Goal: Check status: Check status

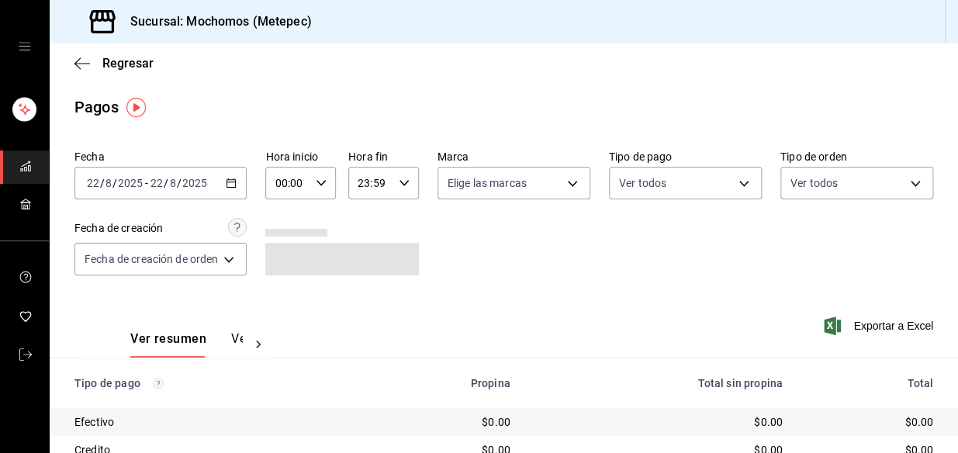
click at [234, 179] on \(Stroke\) "button" at bounding box center [231, 183] width 9 height 9
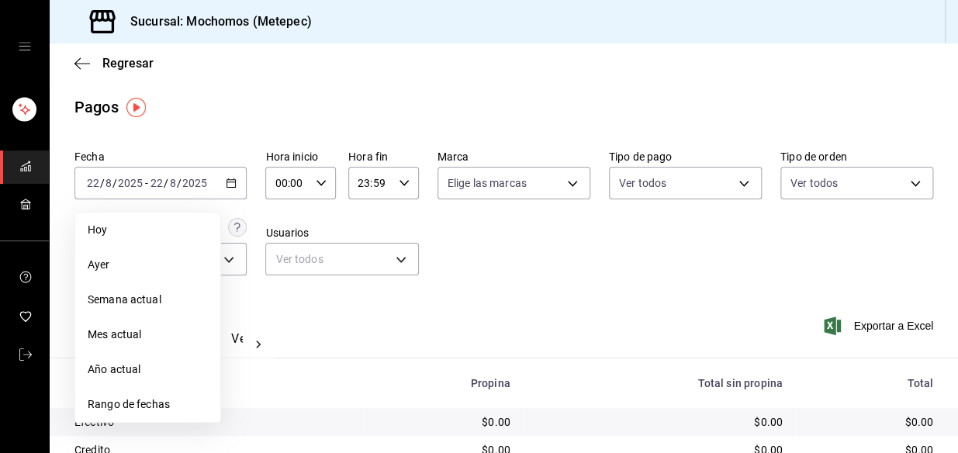
click at [279, 348] on div "Ver resumen Ver pagos Exportar a Excel" at bounding box center [504, 335] width 908 height 82
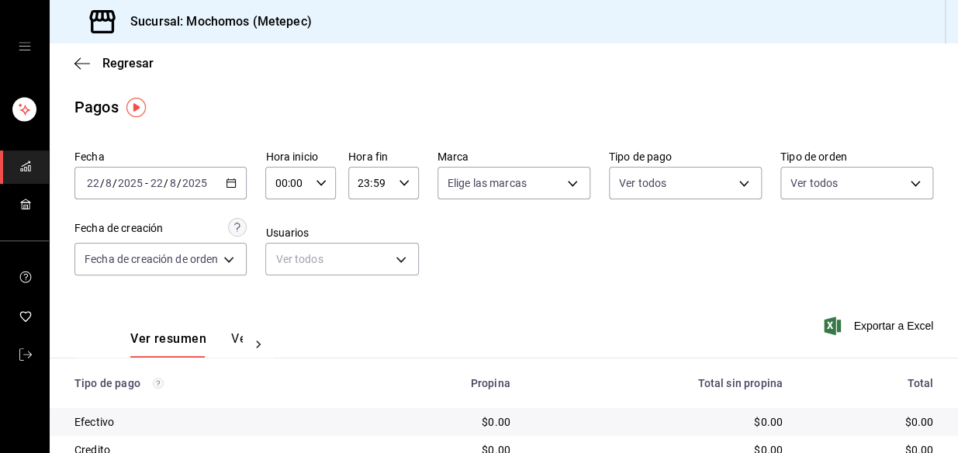
click at [239, 177] on div "[DATE] [DATE] - [DATE] [DATE]" at bounding box center [160, 183] width 172 height 33
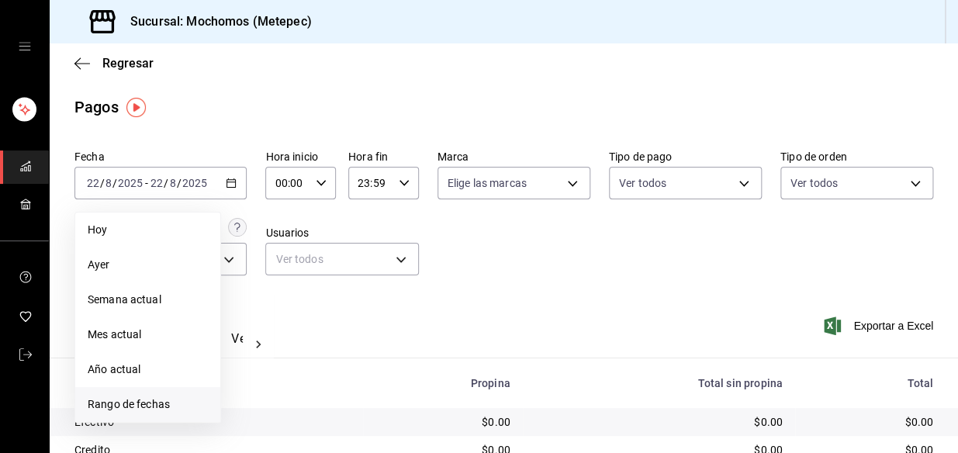
click at [120, 406] on span "Rango de fechas" at bounding box center [148, 404] width 120 height 16
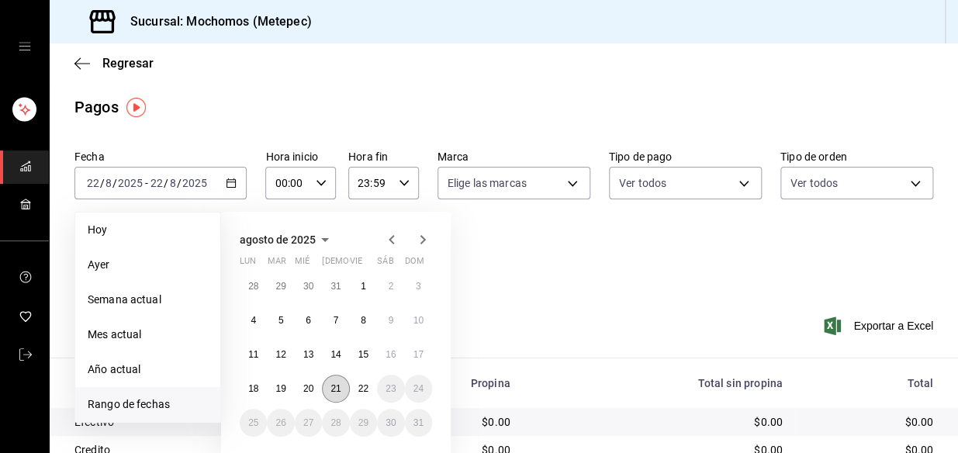
drag, startPoint x: 339, startPoint y: 393, endPoint x: 348, endPoint y: 391, distance: 9.6
click at [344, 393] on button "21" at bounding box center [335, 389] width 27 height 28
click at [370, 385] on button "22" at bounding box center [363, 389] width 27 height 28
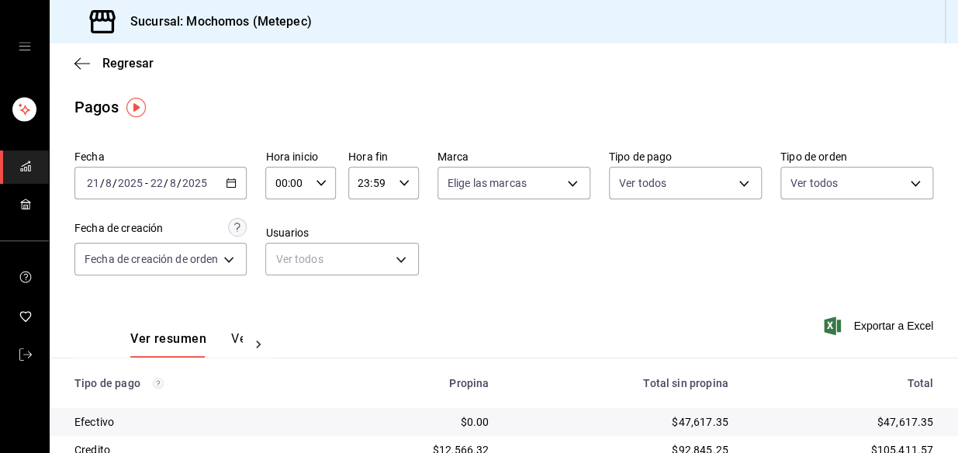
click at [326, 178] on icon "button" at bounding box center [321, 183] width 11 height 11
click at [286, 240] on button "04" at bounding box center [284, 231] width 29 height 31
type input "04:00"
click at [402, 185] on div at bounding box center [479, 226] width 958 height 453
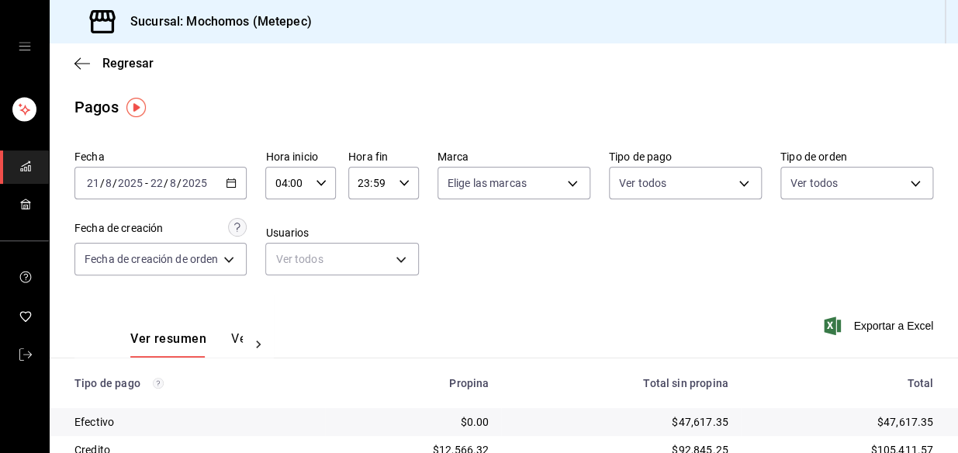
click at [403, 180] on icon "button" at bounding box center [404, 183] width 11 height 11
click at [362, 234] on span "04" at bounding box center [366, 231] width 10 height 12
type input "04:59"
click at [555, 262] on div at bounding box center [479, 226] width 958 height 453
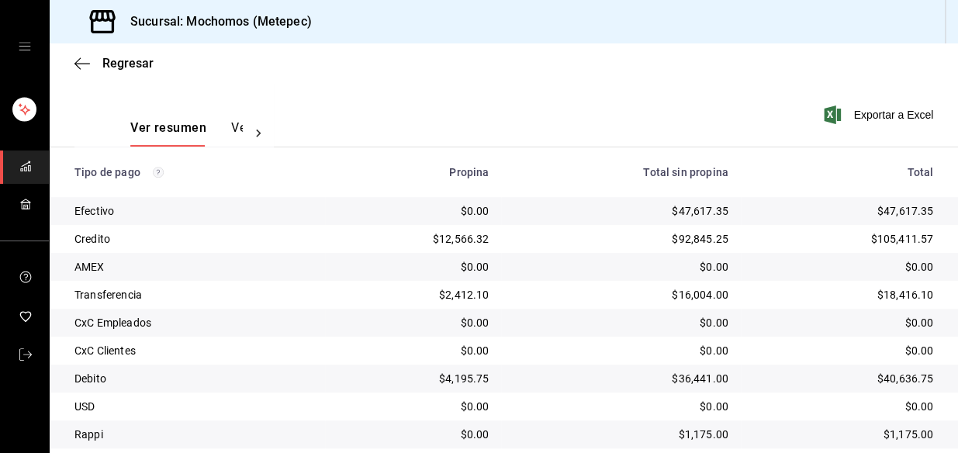
scroll to position [260, 0]
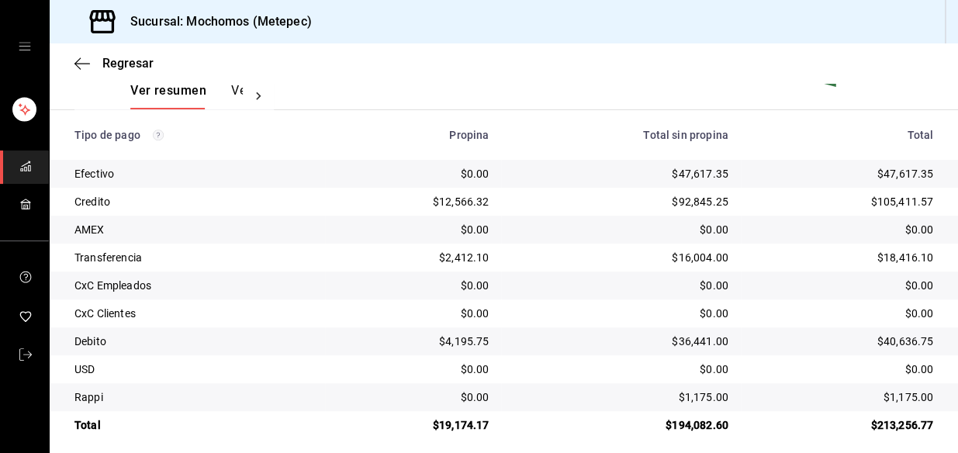
scroll to position [260, 0]
